Goal: Transaction & Acquisition: Download file/media

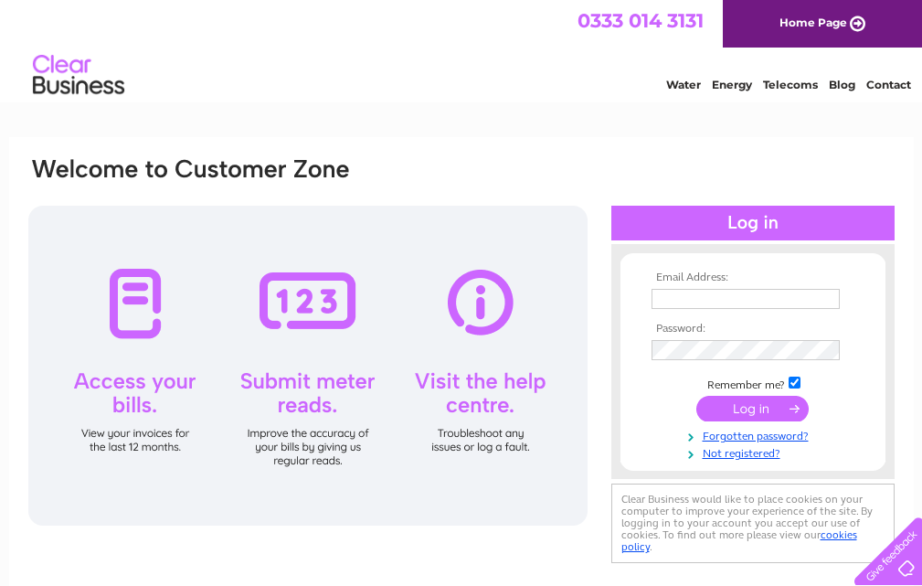
type input "captain.clacks@gmail.com"
click at [739, 408] on input "submit" at bounding box center [752, 409] width 112 height 26
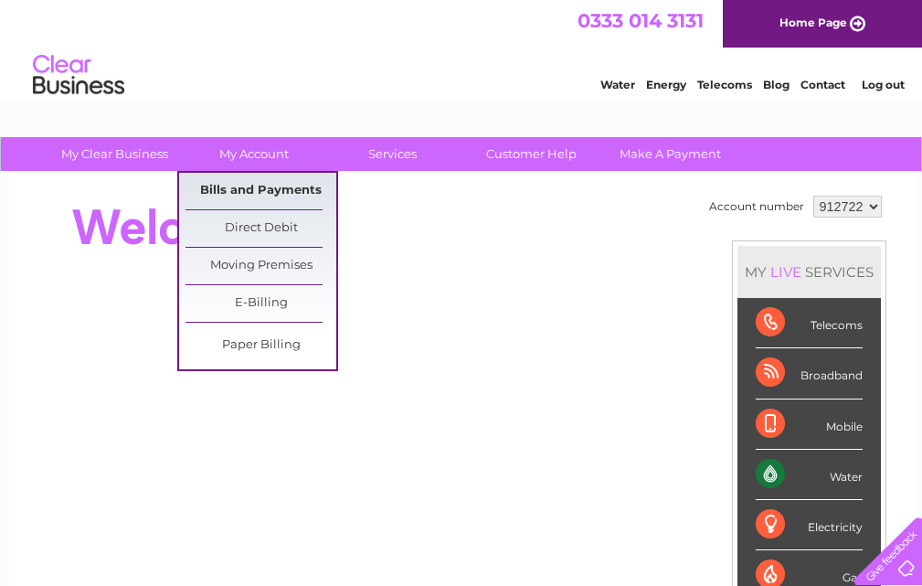
click at [245, 196] on link "Bills and Payments" at bounding box center [261, 191] width 151 height 37
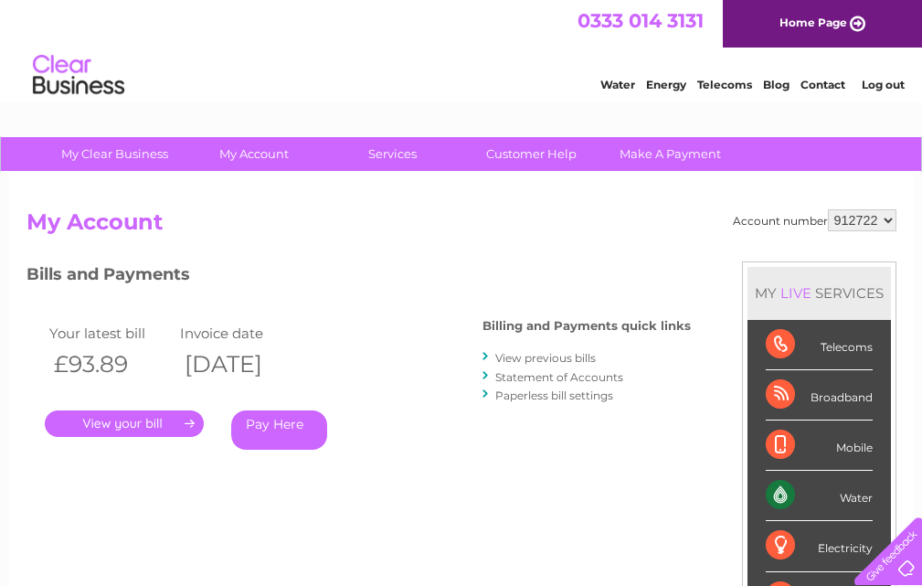
click at [169, 415] on link "." at bounding box center [124, 423] width 159 height 27
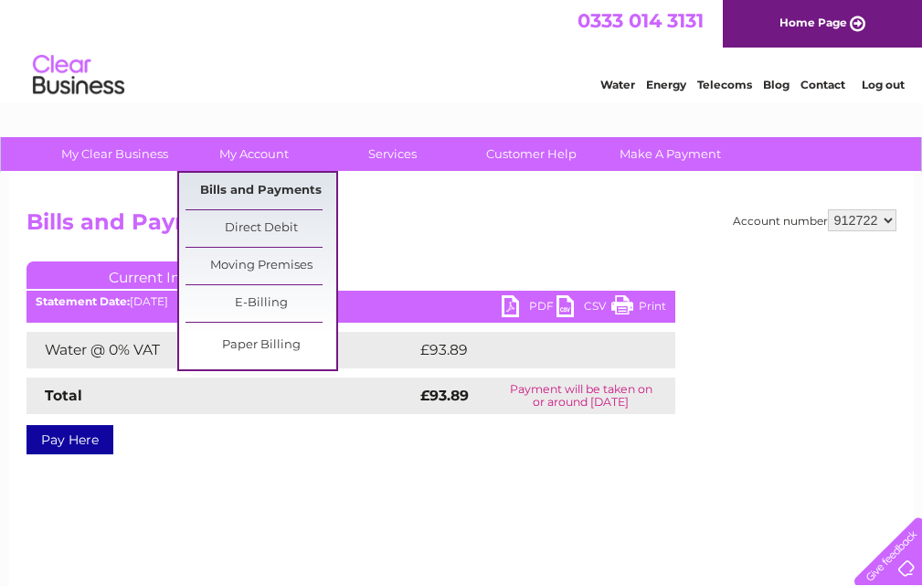
click at [262, 196] on link "Bills and Payments" at bounding box center [261, 191] width 151 height 37
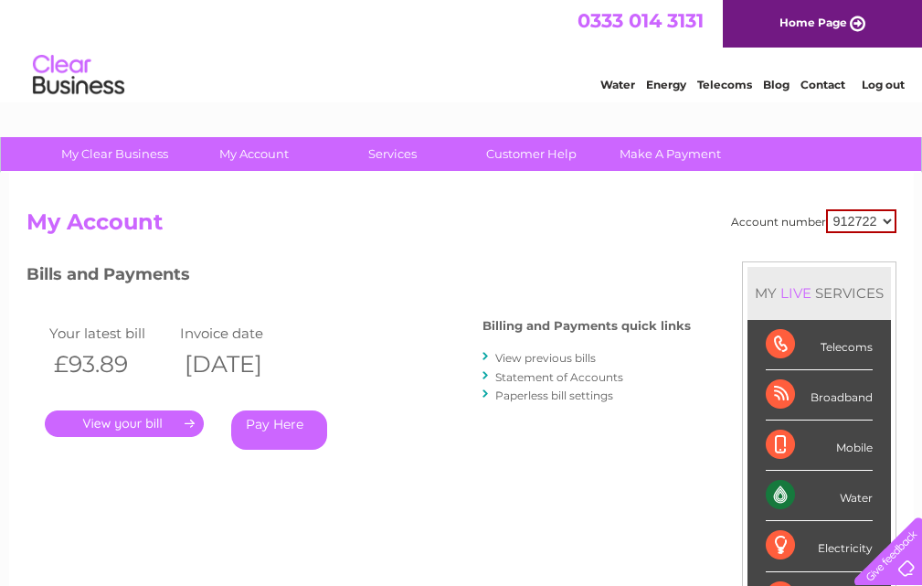
click at [547, 357] on link "View previous bills" at bounding box center [545, 358] width 101 height 14
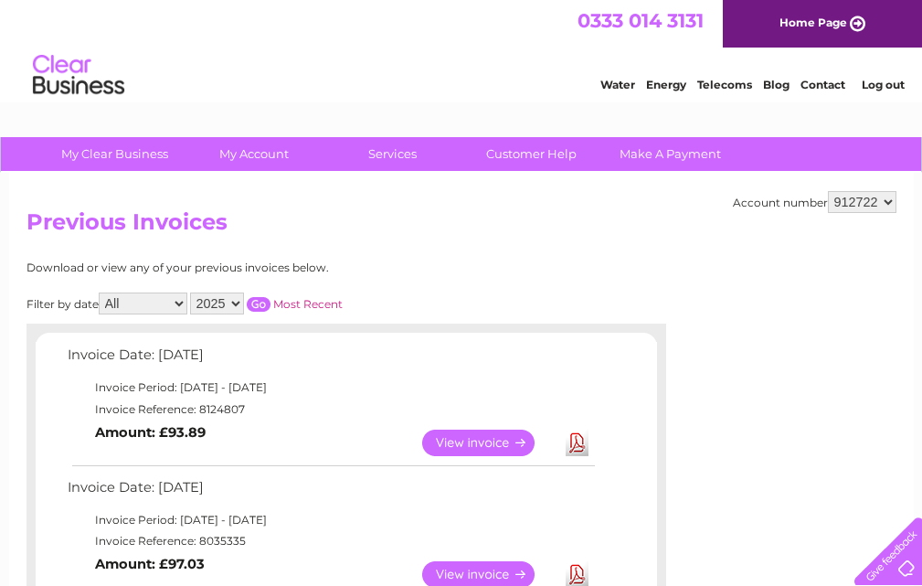
scroll to position [91, 0]
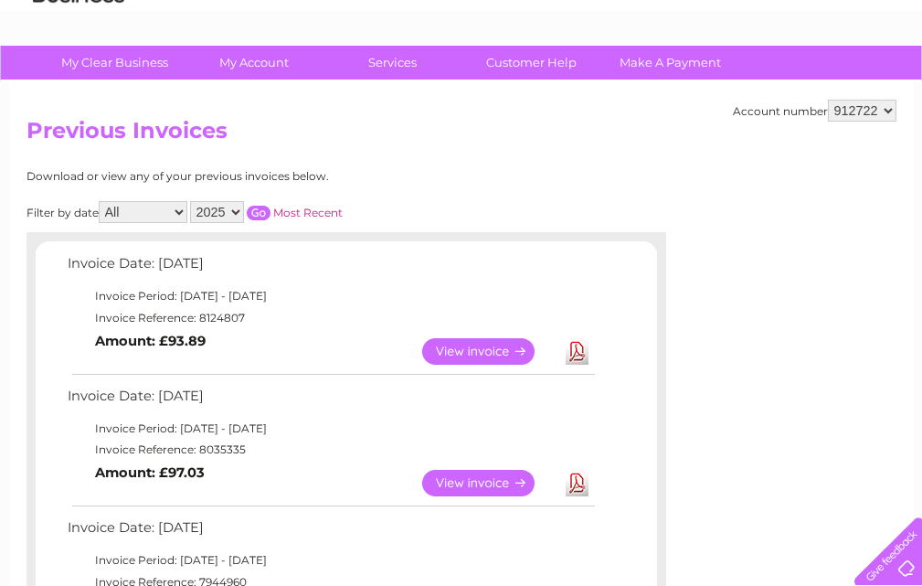
click at [578, 483] on link "Download" at bounding box center [577, 483] width 23 height 27
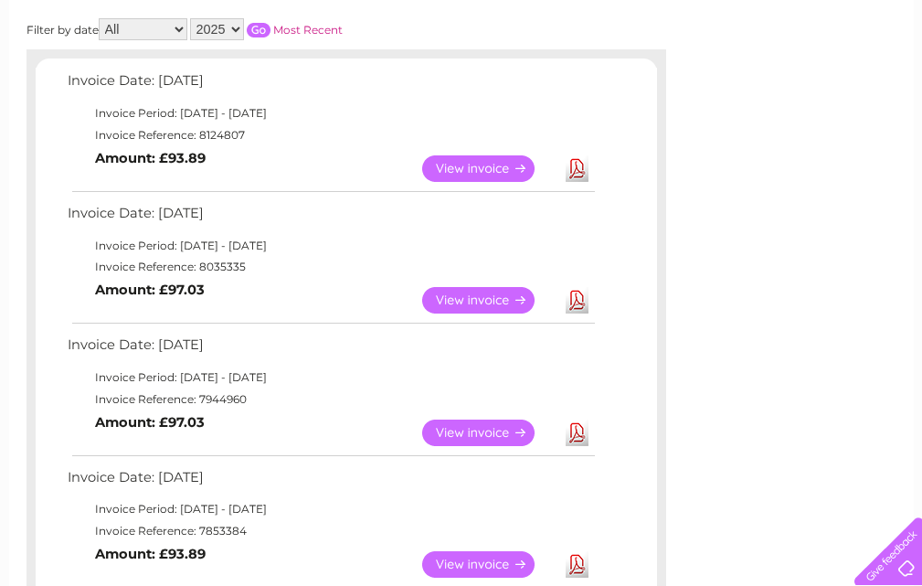
click at [578, 429] on link "Download" at bounding box center [577, 432] width 23 height 27
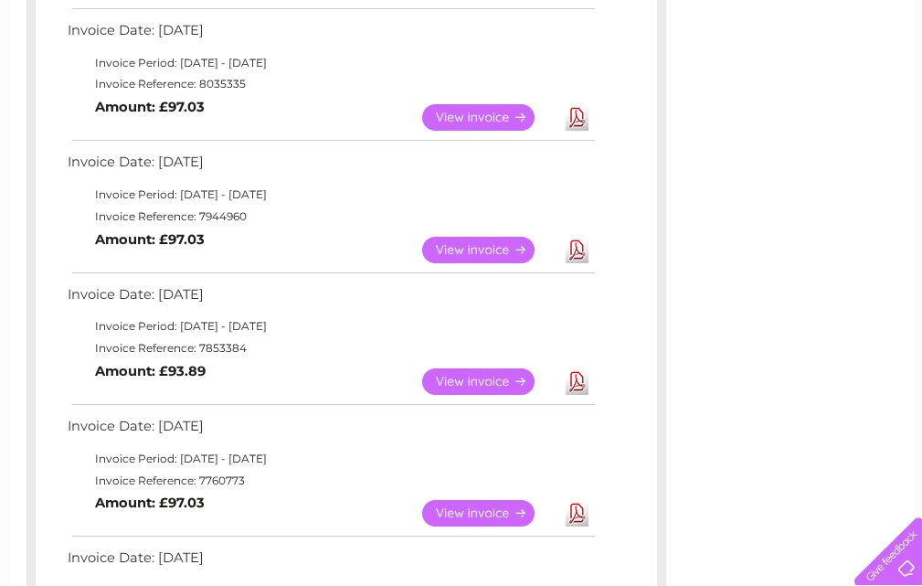
click at [577, 385] on link "Download" at bounding box center [577, 381] width 23 height 27
